Goal: Check status: Check status

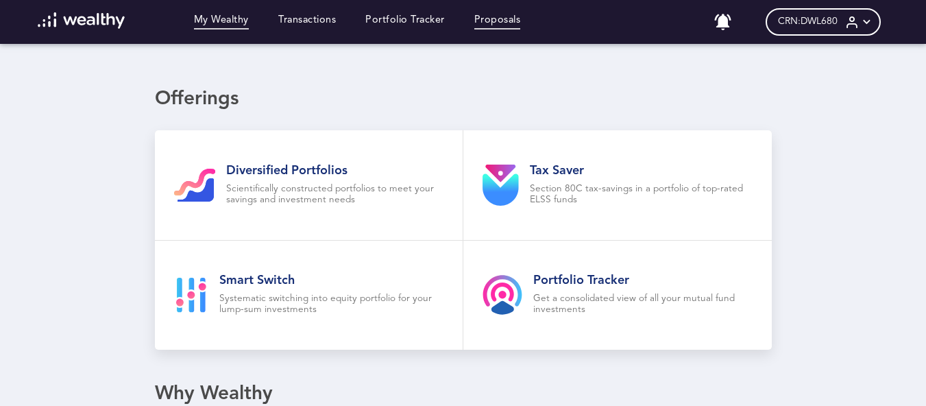
click at [507, 21] on link "Proposals" at bounding box center [497, 21] width 47 height 15
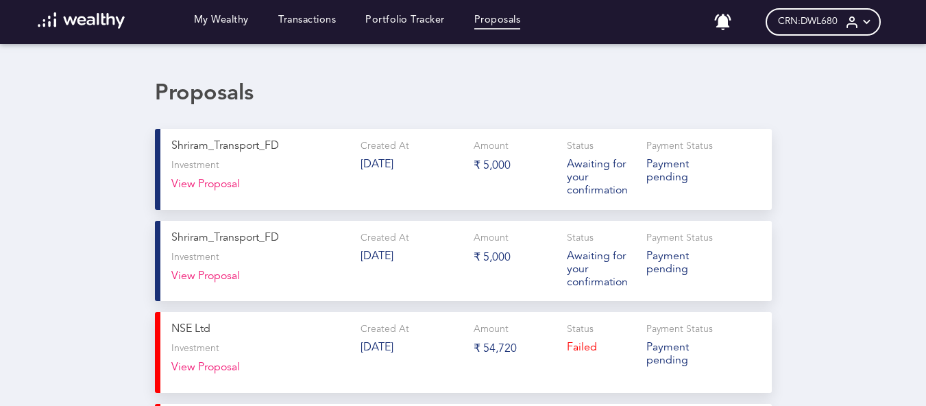
click at [577, 188] on p "A w a i t i n g f o r y o u r c o n f i r m a t i o n" at bounding box center [601, 177] width 69 height 39
click at [657, 168] on p "P a y m e n t p e n d i n g" at bounding box center [680, 171] width 69 height 26
click at [225, 186] on button "View Proposal" at bounding box center [205, 188] width 69 height 20
click at [238, 21] on link "My Wealthy" at bounding box center [221, 21] width 55 height 15
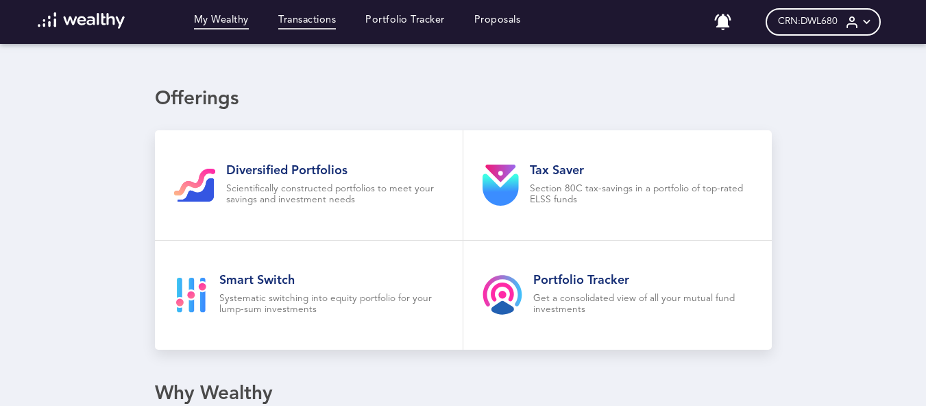
click at [314, 27] on link "Transactions" at bounding box center [307, 21] width 58 height 15
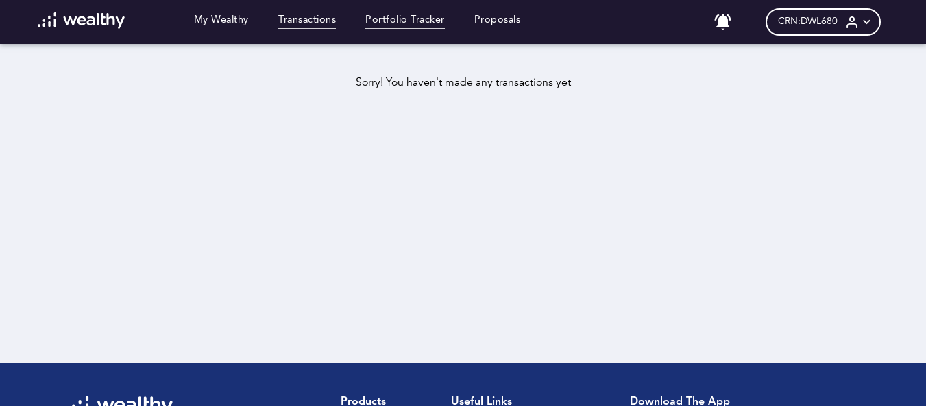
click at [403, 20] on link "Portfolio Tracker" at bounding box center [404, 21] width 79 height 15
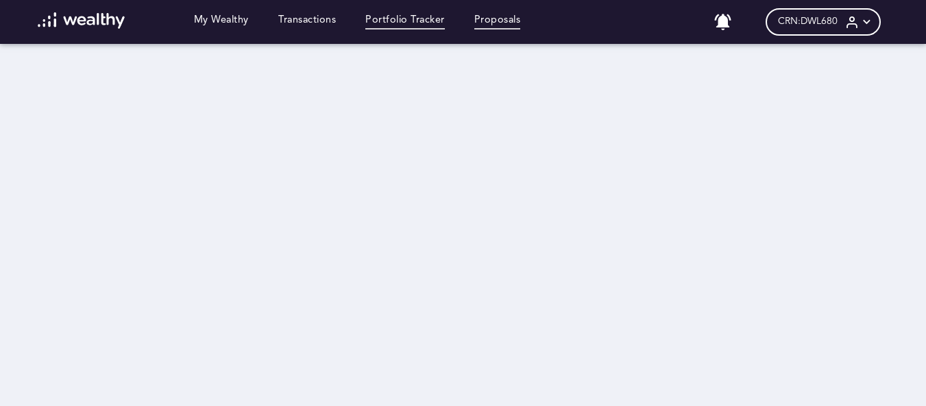
click at [492, 21] on link "Proposals" at bounding box center [497, 21] width 47 height 15
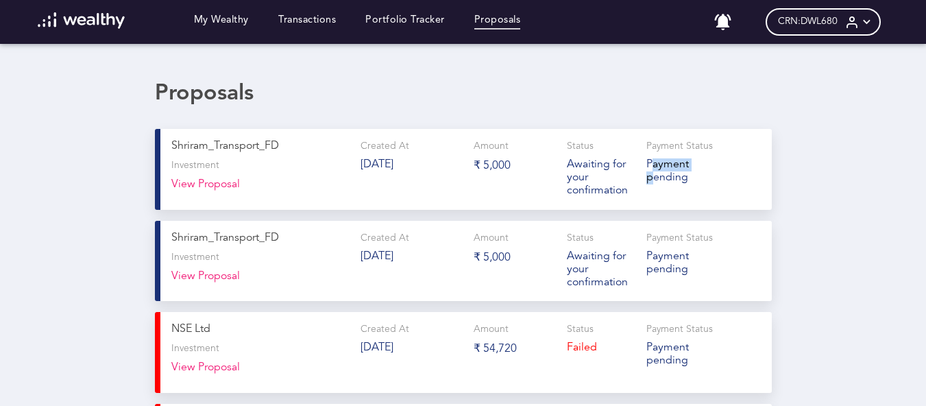
click at [655, 175] on p "P a y m e n t p e n d i n g" at bounding box center [680, 171] width 69 height 26
click at [656, 175] on p "P a y m e n t p e n d i n g" at bounding box center [680, 171] width 69 height 26
click at [596, 164] on p "A w a i t i n g f o r y o u r c o n f i r m a t i o n" at bounding box center [601, 177] width 69 height 39
click at [491, 156] on div "Amount ₹ 5,000" at bounding box center [514, 169] width 82 height 58
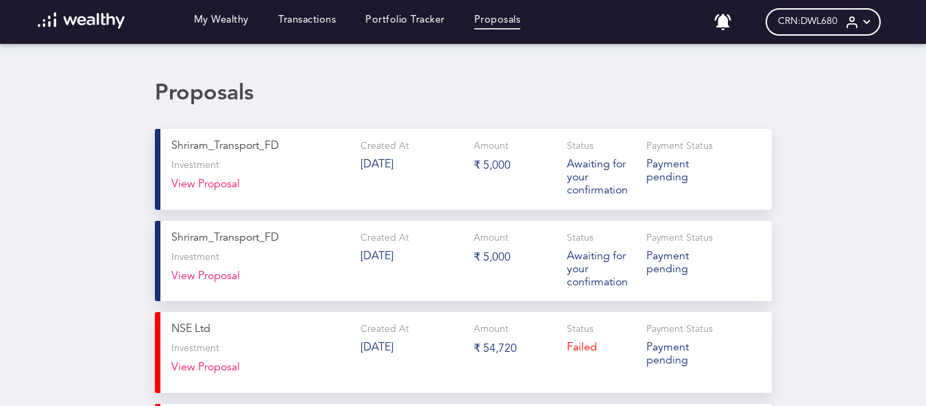
click at [390, 158] on div "Created At [DATE]" at bounding box center [411, 169] width 102 height 58
click at [221, 183] on button "View Proposal" at bounding box center [205, 188] width 69 height 20
click at [856, 22] on div "CRN: DWL680" at bounding box center [822, 21] width 114 height 27
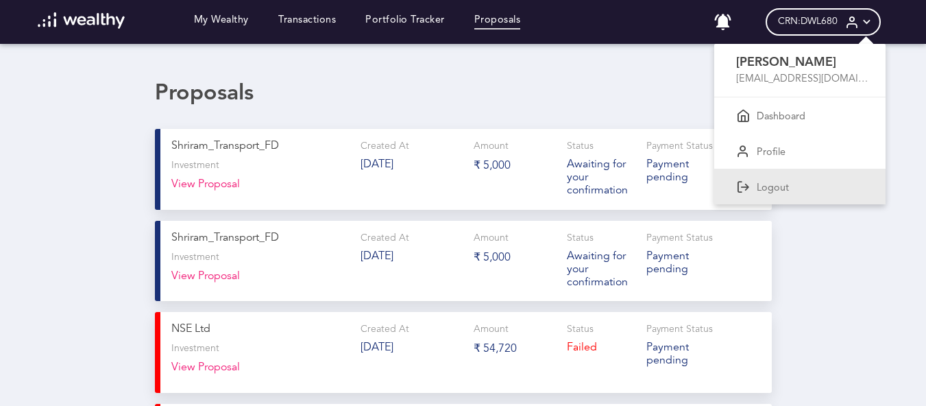
click at [788, 187] on p "Logout" at bounding box center [772, 188] width 32 height 12
